Goal: Participate in discussion: Engage in conversation with other users on a specific topic

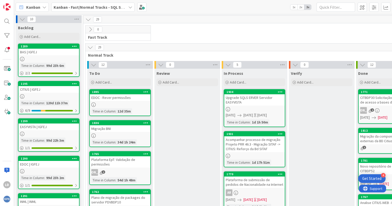
click at [131, 6] on icon at bounding box center [130, 7] width 4 height 4
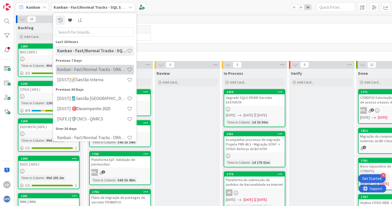
click at [107, 70] on h4 "Kanban - Fast/Normal Tracks - ORACLE TEAM | IGFEJ" at bounding box center [92, 69] width 70 height 5
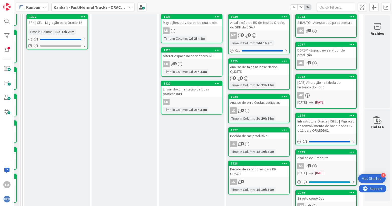
scroll to position [129, 67]
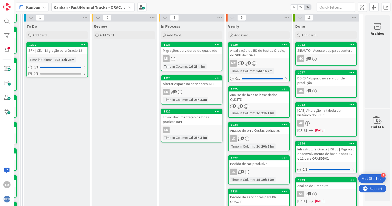
click at [195, 50] on div "Migrações servidores de qualidade" at bounding box center [192, 50] width 61 height 7
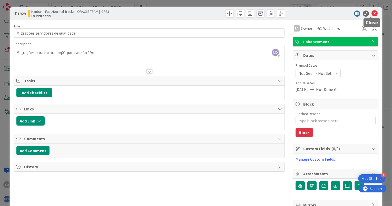
click at [372, 13] on icon at bounding box center [375, 14] width 6 height 6
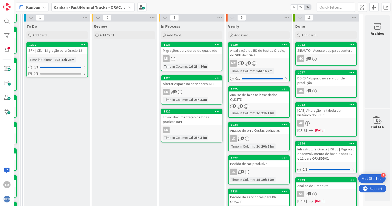
click at [187, 84] on div "Alterar espaço no servidores INPI" at bounding box center [192, 84] width 61 height 7
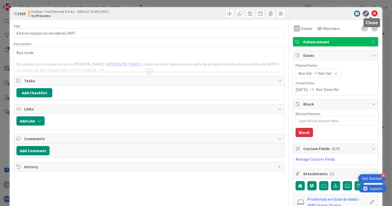
click at [372, 12] on icon at bounding box center [375, 14] width 6 height 6
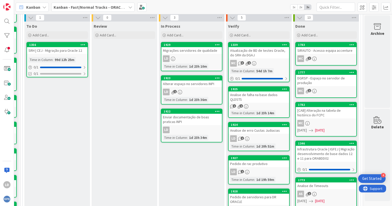
click at [179, 52] on div "Migrações servidores de qualidade" at bounding box center [192, 50] width 61 height 7
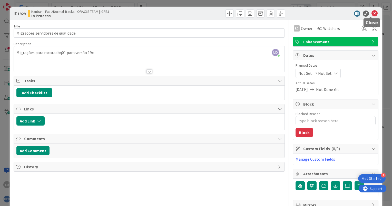
click at [373, 11] on icon at bounding box center [375, 14] width 6 height 6
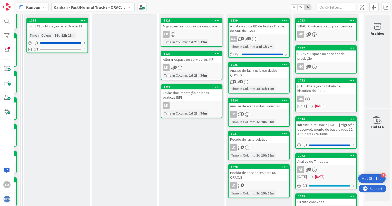
scroll to position [181, 67]
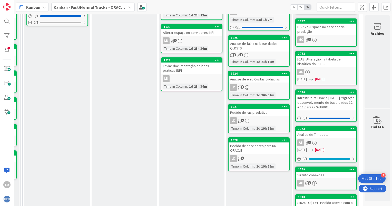
click at [251, 145] on div "Pedido de servidores para DR ORACLE" at bounding box center [259, 148] width 61 height 11
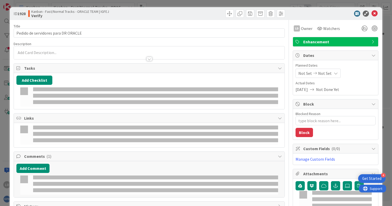
type textarea "x"
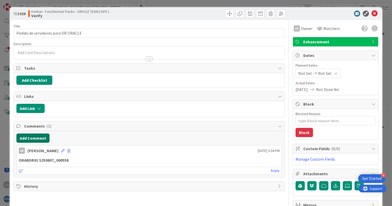
click at [38, 137] on button "Add Comment" at bounding box center [32, 138] width 33 height 9
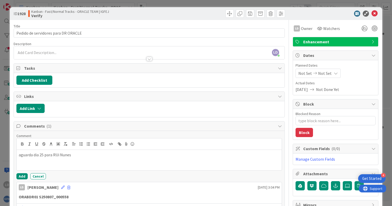
click at [280, 27] on div "Title 35 / 128" at bounding box center [149, 26] width 271 height 5
click at [374, 14] on div at bounding box center [333, 14] width 91 height 6
click at [372, 11] on icon at bounding box center [375, 14] width 6 height 6
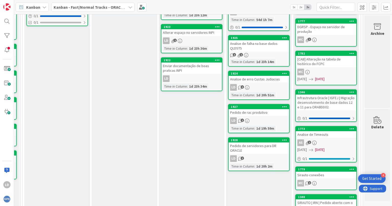
click at [262, 114] on div "Pedido de rac produtivo" at bounding box center [259, 112] width 61 height 7
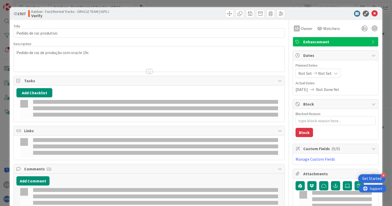
type textarea "x"
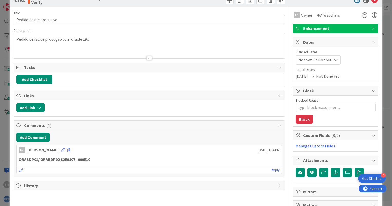
scroll to position [77, 0]
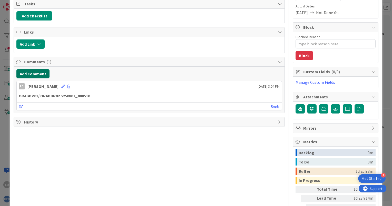
click at [37, 73] on button "Add Comment" at bounding box center [32, 73] width 33 height 9
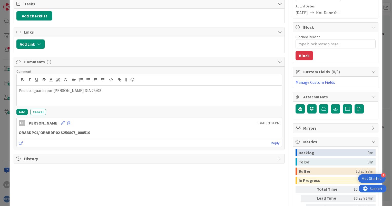
click at [70, 89] on p "Pedido aguarda por [PERSON_NAME] DIA 25/08" at bounding box center [149, 91] width 261 height 6
click at [72, 89] on p "Pedido aguarda por [PERSON_NAME] DIA 25/08" at bounding box center [149, 91] width 261 height 6
click at [153, 114] on div "Comment Pedido aguarda por [PERSON_NAME] DIA 25/08 Add Cancel LD [PERSON_NAME] …" at bounding box center [149, 108] width 271 height 83
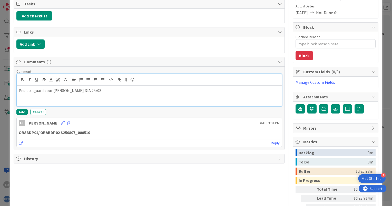
click at [77, 89] on p "Pedido aguarda por [PERSON_NAME] DIA 25/08" at bounding box center [149, 91] width 261 height 6
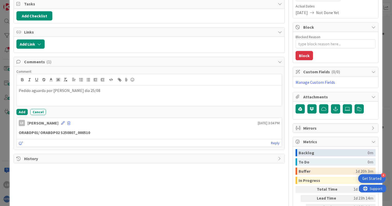
click at [120, 111] on div "Add Cancel" at bounding box center [149, 112] width 266 height 6
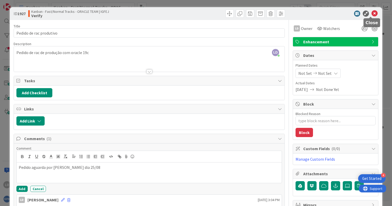
click at [372, 13] on icon at bounding box center [375, 14] width 6 height 6
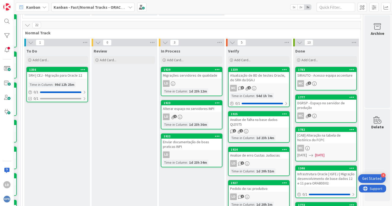
scroll to position [104, 67]
